Goal: Task Accomplishment & Management: Manage account settings

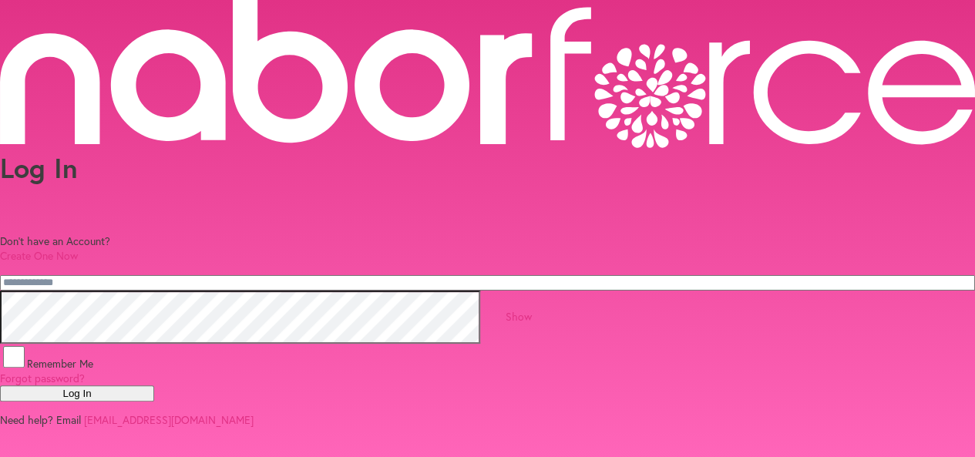
click at [320, 275] on input "email" at bounding box center [487, 282] width 975 height 15
type input "**********"
click at [0, 385] on button "Log In" at bounding box center [77, 393] width 154 height 16
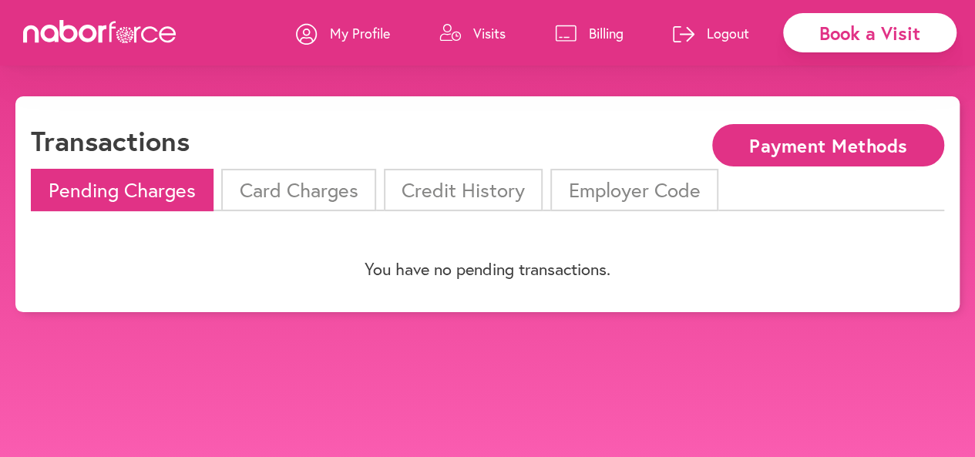
click at [327, 195] on li "Card Charges" at bounding box center [298, 190] width 154 height 42
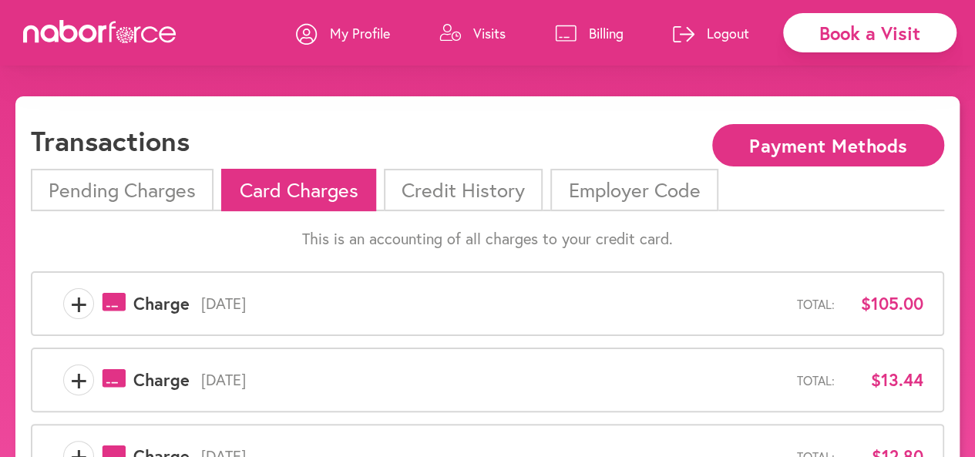
click at [723, 35] on p "Logout" at bounding box center [728, 33] width 42 height 18
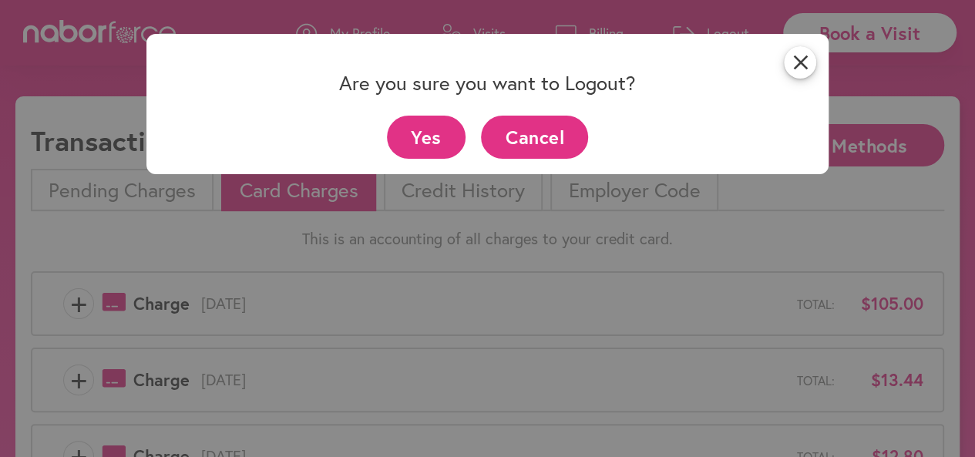
click at [452, 136] on button "Yes" at bounding box center [426, 137] width 79 height 42
